Goal: Task Accomplishment & Management: Manage account settings

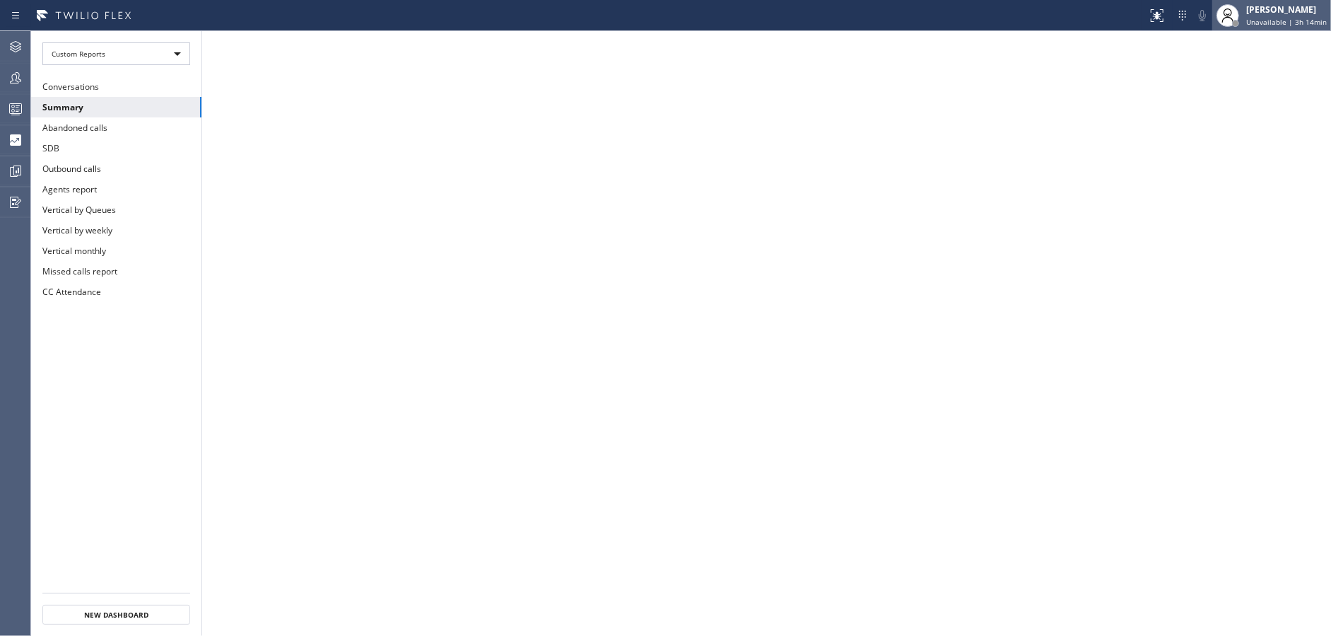
click at [1280, 25] on span "Unavailable | 3h 14min" at bounding box center [1287, 22] width 81 height 10
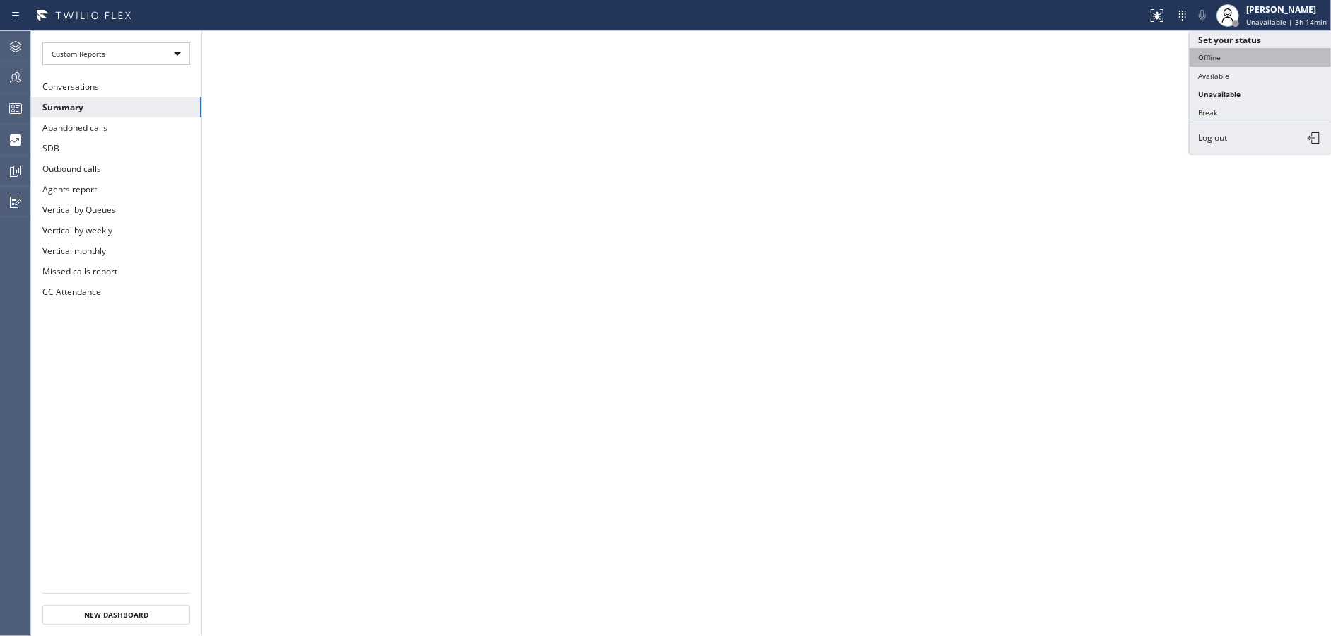
click at [1247, 55] on button "Offline" at bounding box center [1260, 57] width 141 height 18
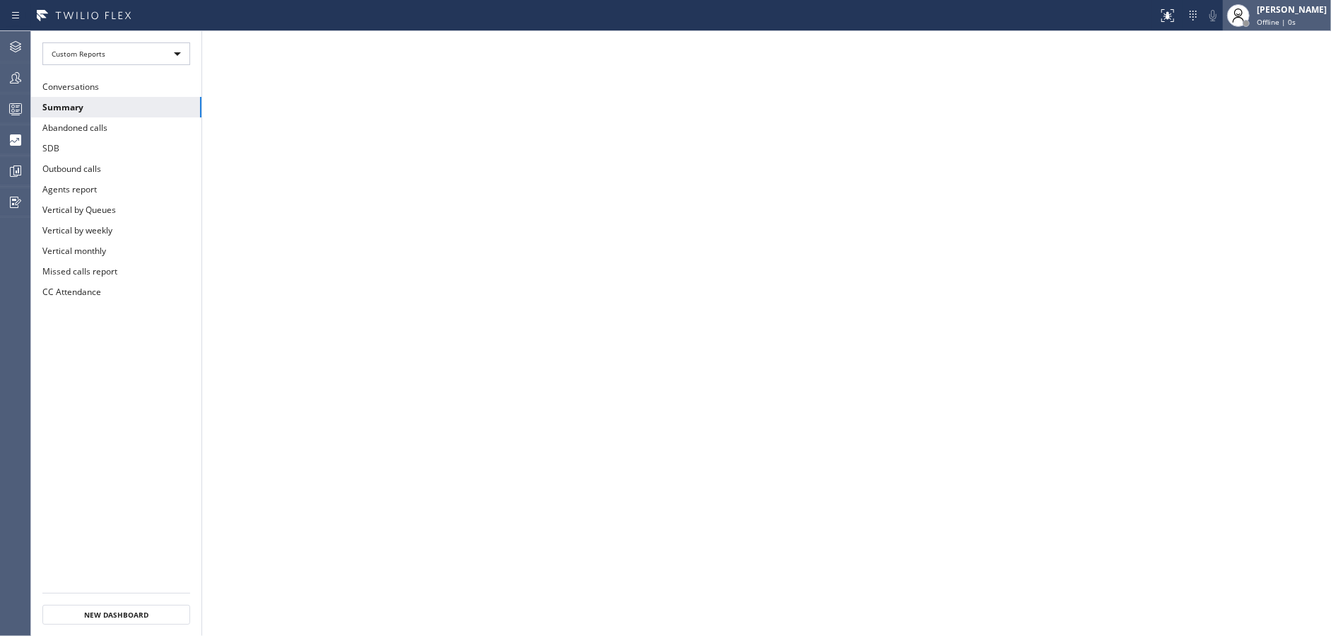
click at [1283, 8] on div "[PERSON_NAME]" at bounding box center [1292, 10] width 70 height 12
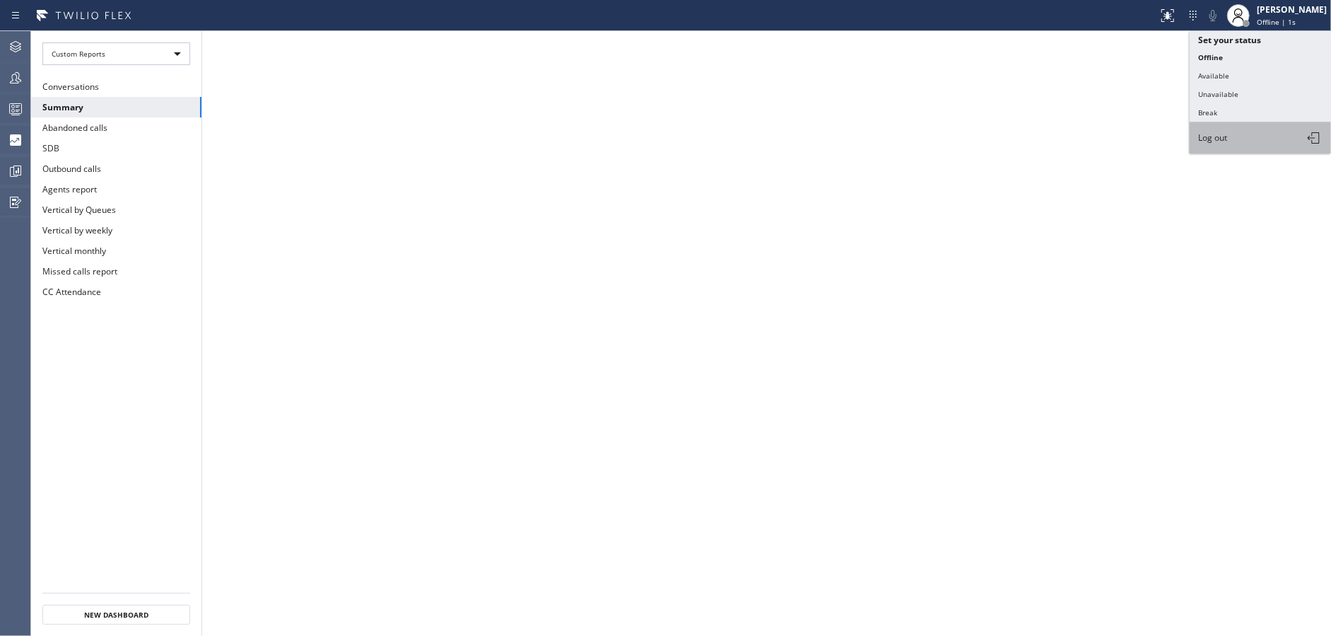
click at [1225, 129] on button "Log out" at bounding box center [1260, 137] width 141 height 31
